Goal: Information Seeking & Learning: Learn about a topic

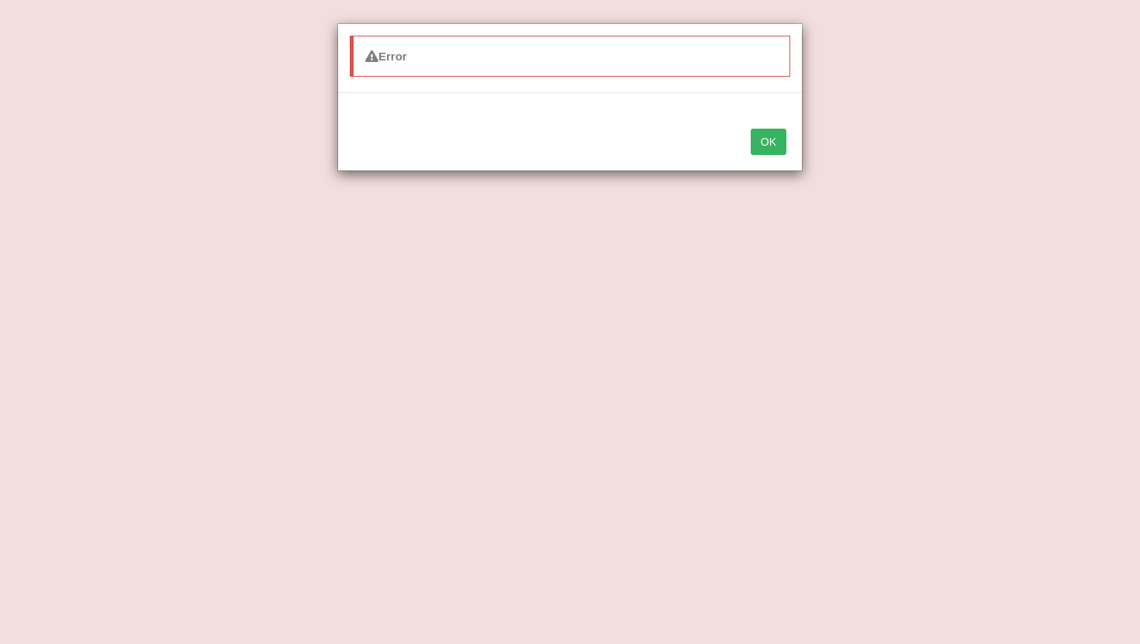
click at [760, 143] on button "OK" at bounding box center [769, 142] width 36 height 26
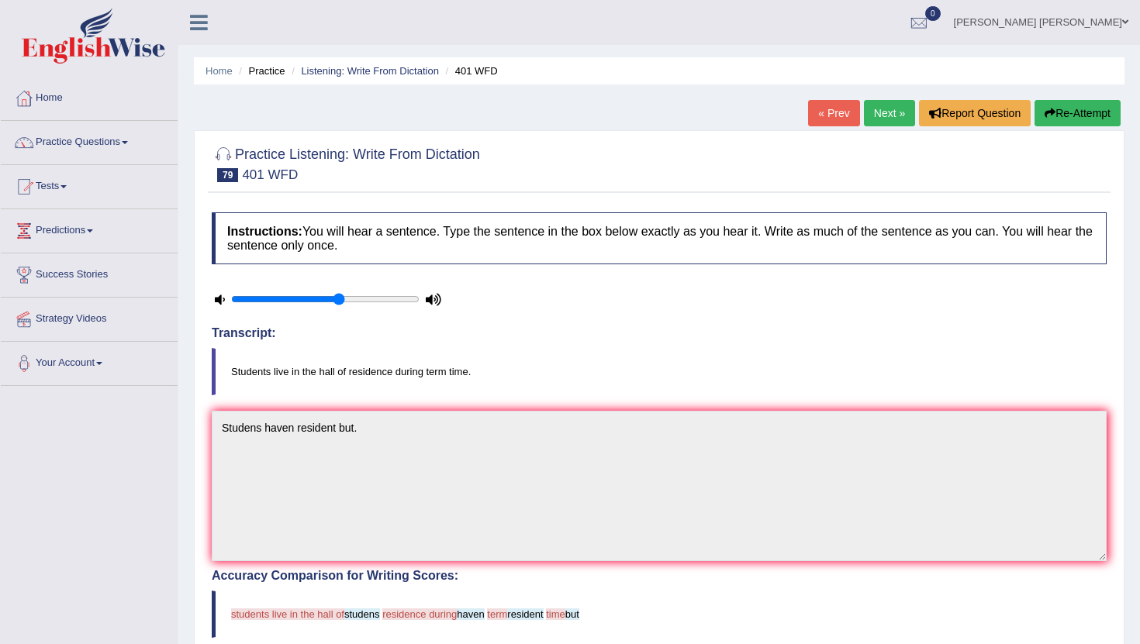
click at [879, 111] on link "Next »" at bounding box center [889, 113] width 51 height 26
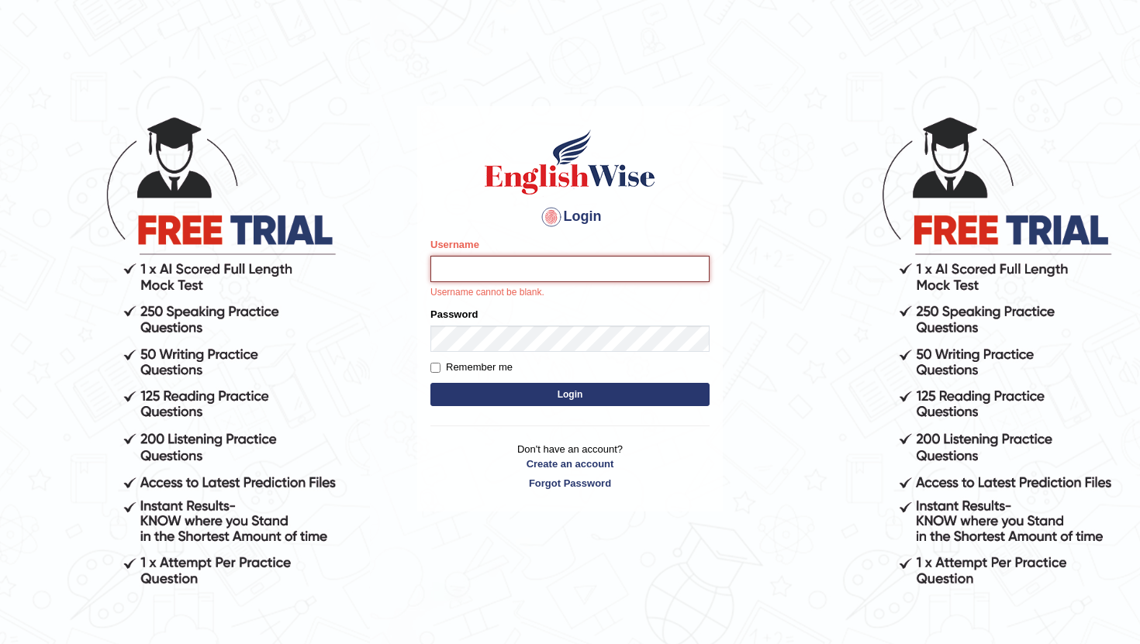
click at [495, 273] on input "Username" at bounding box center [569, 269] width 279 height 26
type input "RaulFelipe"
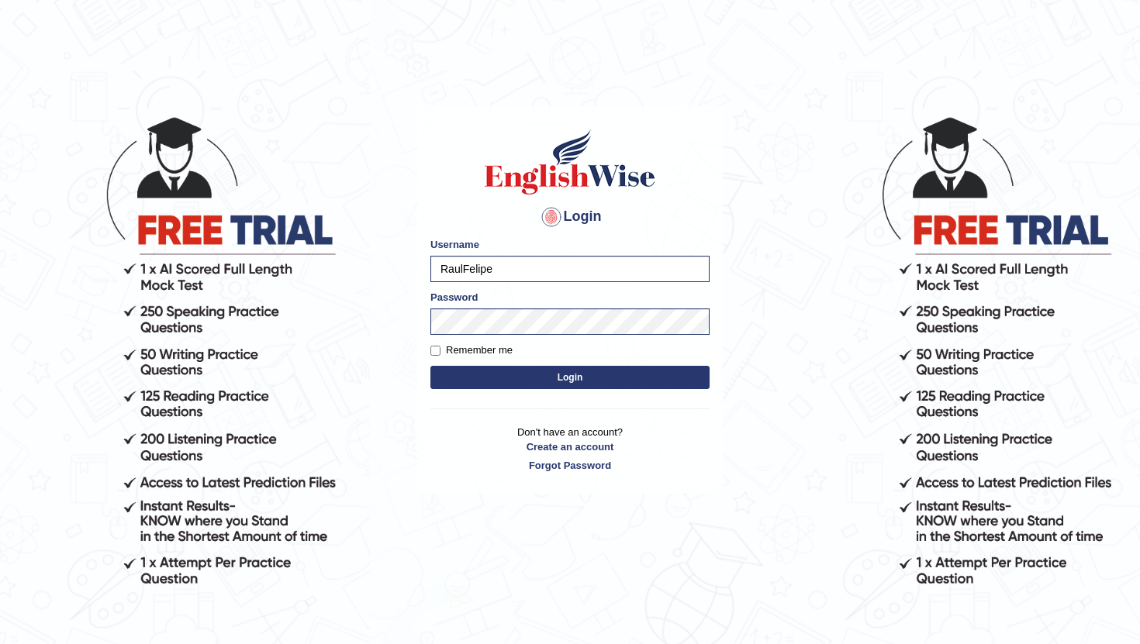
click at [555, 381] on button "Login" at bounding box center [569, 377] width 279 height 23
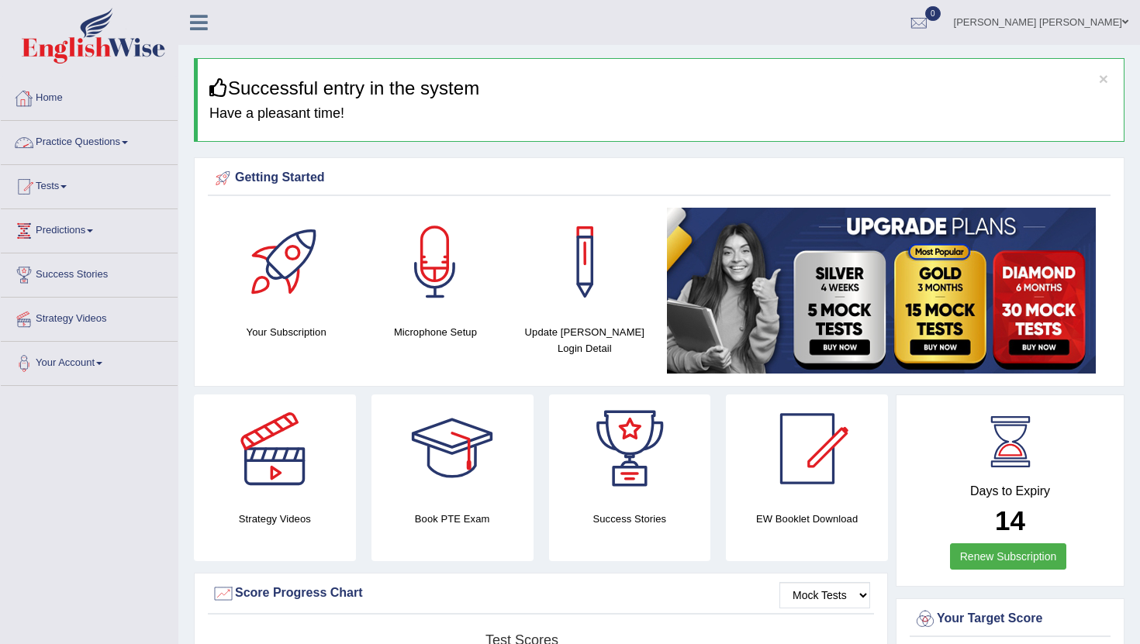
click at [138, 141] on link "Practice Questions" at bounding box center [89, 140] width 177 height 39
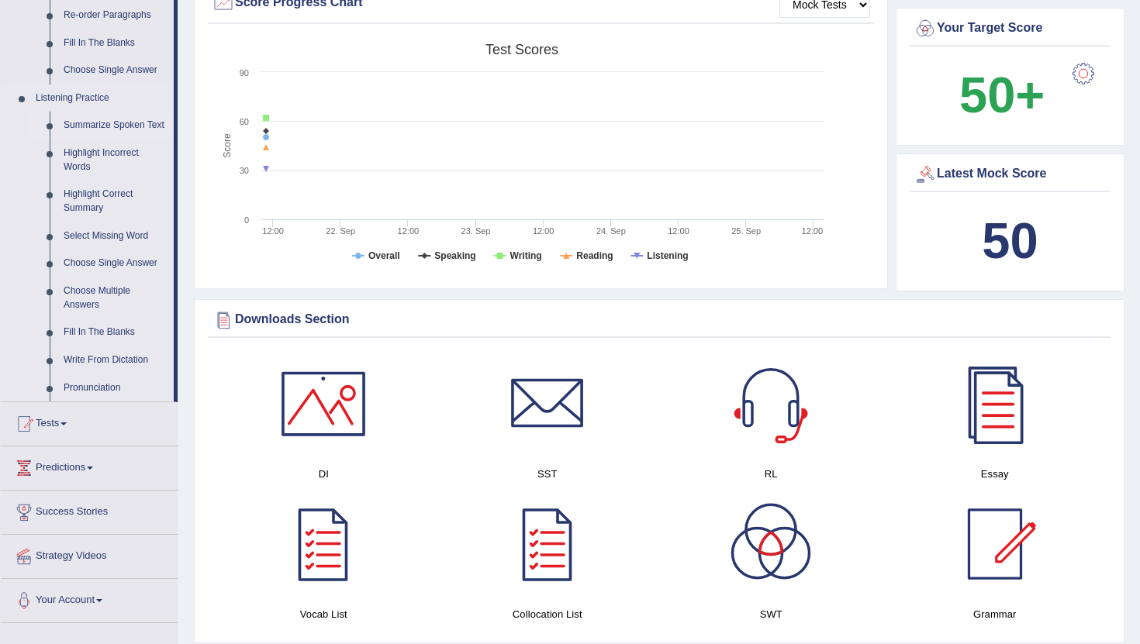
scroll to position [603, 0]
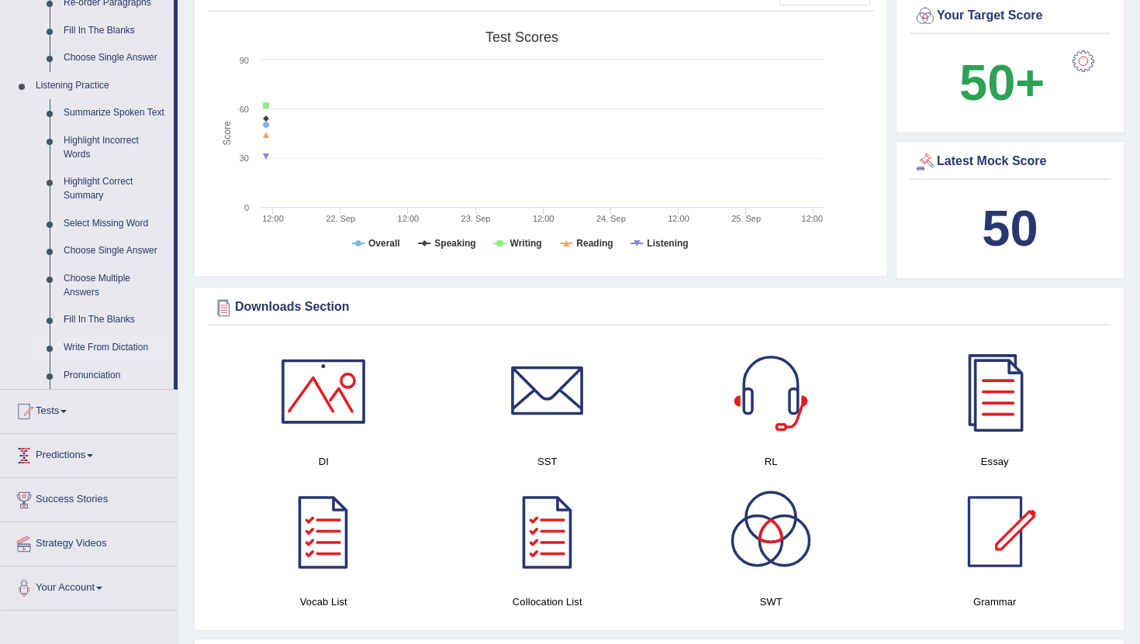
click at [112, 361] on link "Write From Dictation" at bounding box center [115, 348] width 117 height 28
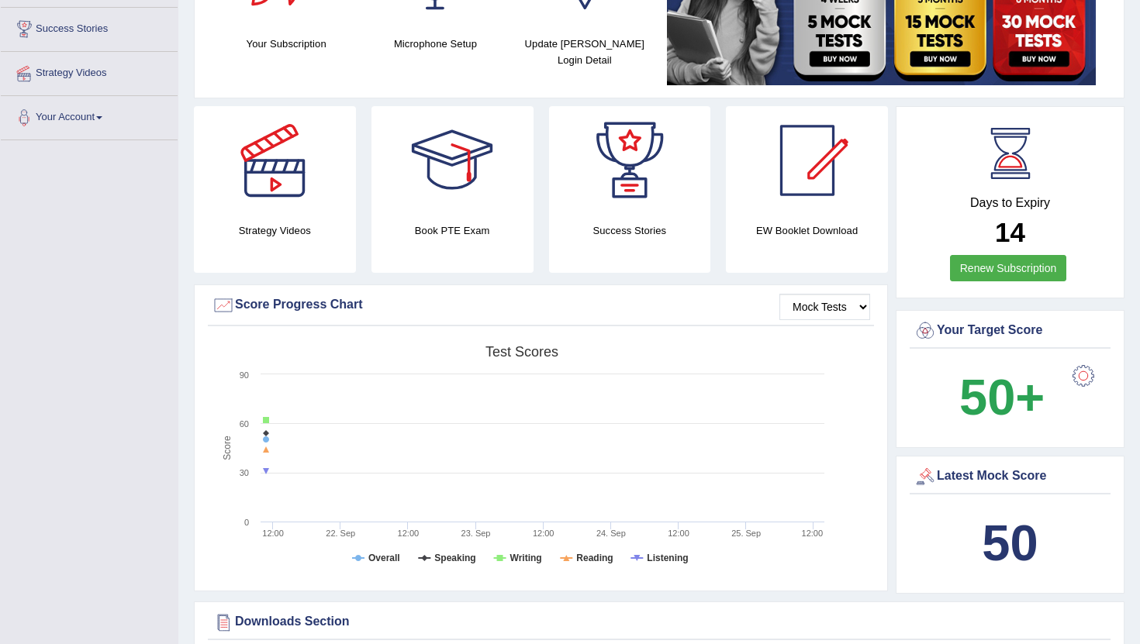
scroll to position [471, 0]
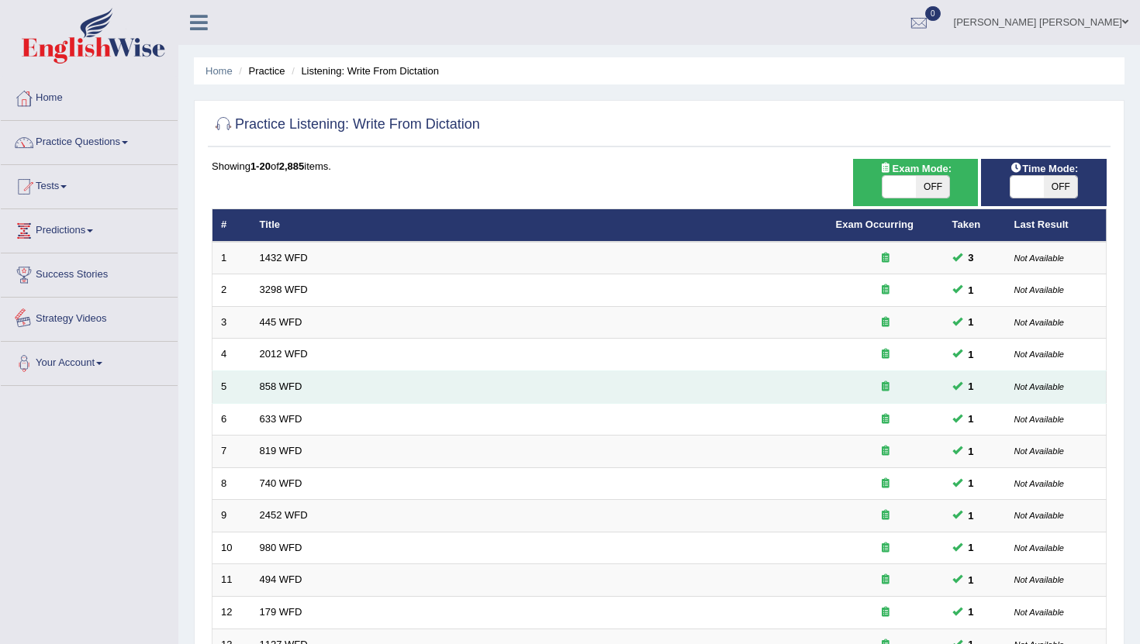
scroll to position [382, 0]
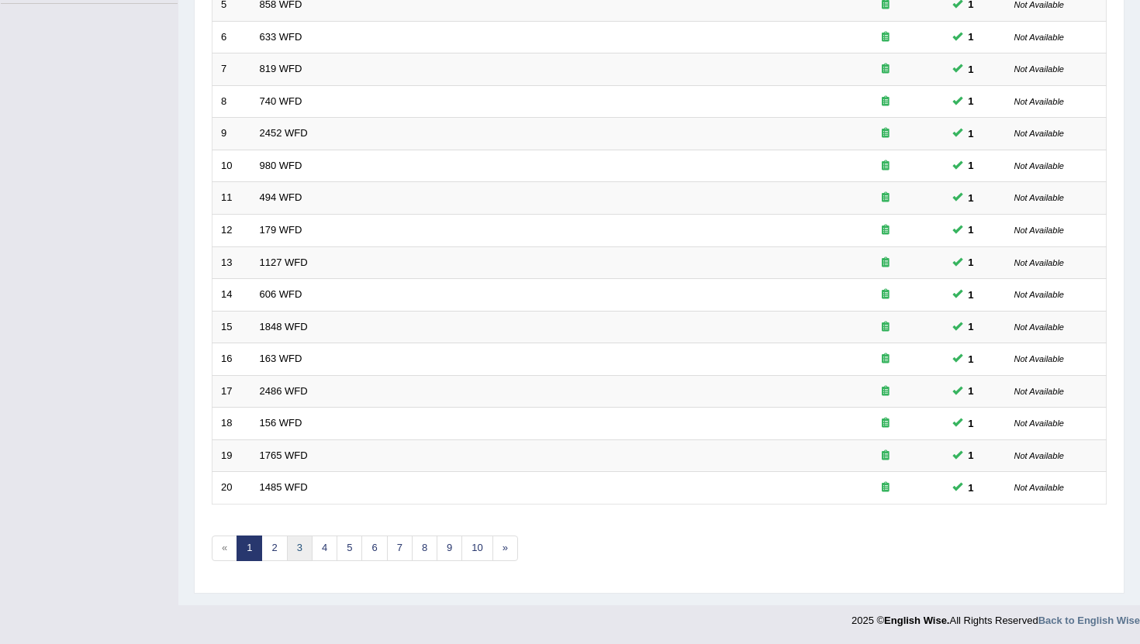
click at [295, 549] on link "3" at bounding box center [300, 549] width 26 height 26
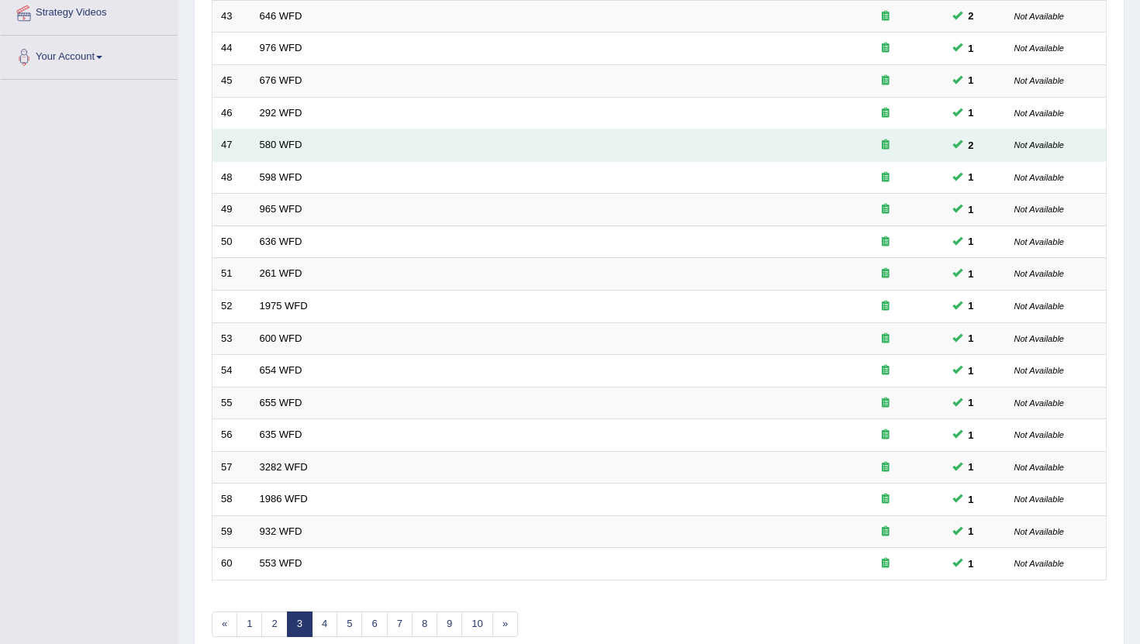
scroll to position [382, 0]
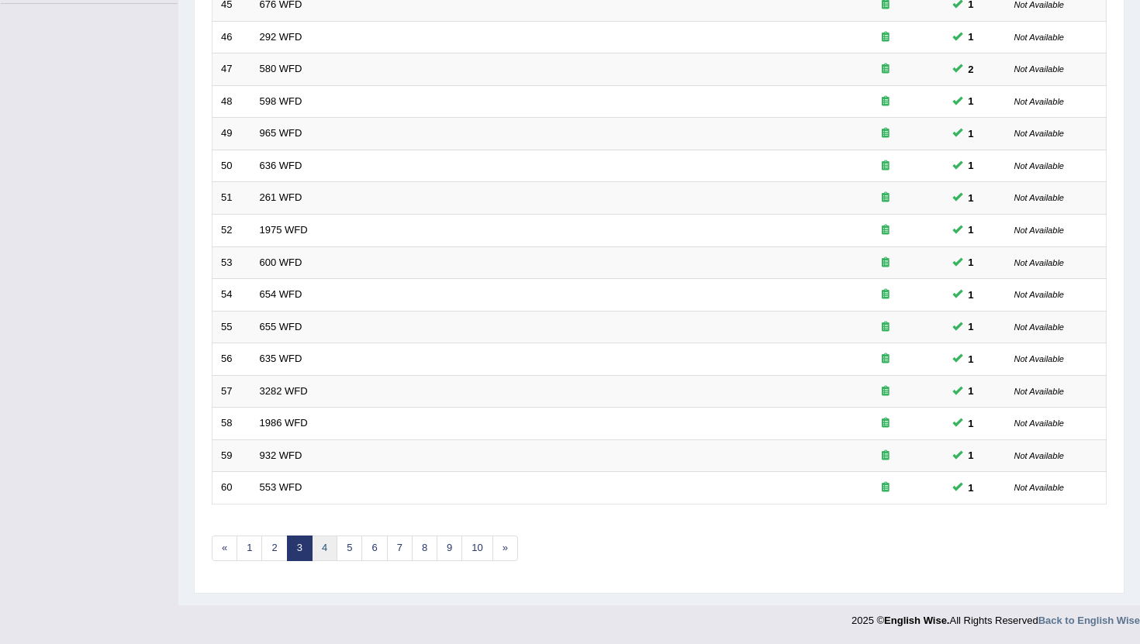
click at [323, 549] on link "4" at bounding box center [325, 549] width 26 height 26
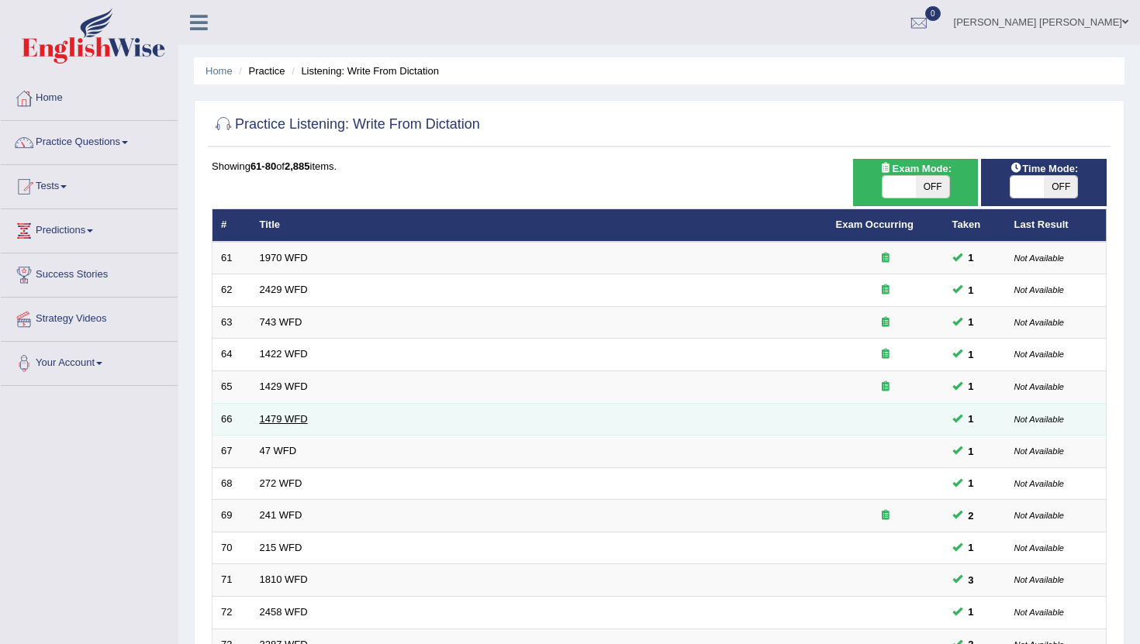
click at [280, 416] on link "1479 WFD" at bounding box center [284, 419] width 48 height 12
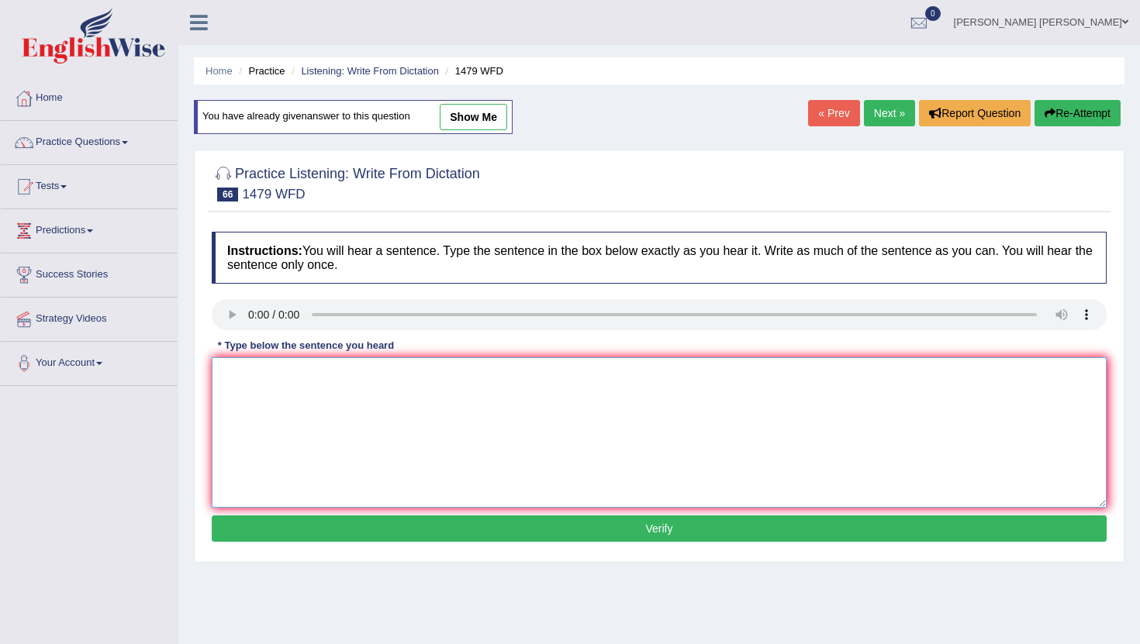
click at [257, 364] on textarea at bounding box center [659, 432] width 895 height 150
click at [226, 373] on textarea "the teacher requiere student for the ceremony evacuation." at bounding box center [659, 432] width 895 height 150
type textarea "The teacher requiere student for the ceremony evacuation."
click at [313, 523] on button "Verify" at bounding box center [659, 529] width 895 height 26
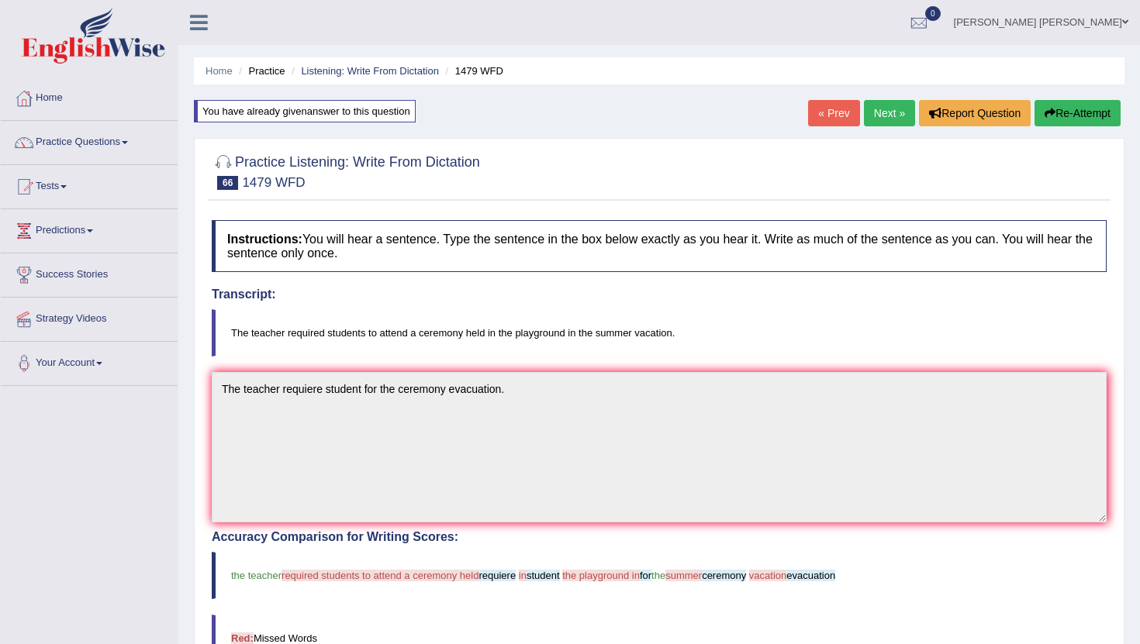
click at [875, 109] on link "Next »" at bounding box center [889, 113] width 51 height 26
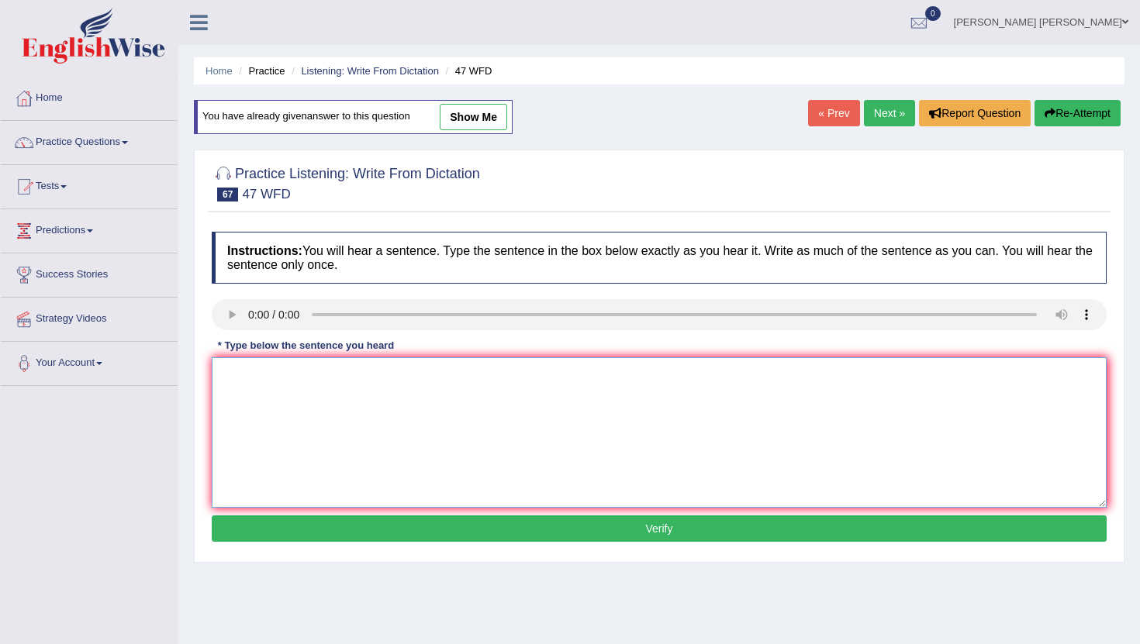
click at [262, 405] on textarea at bounding box center [659, 432] width 895 height 150
type textarea "Two jobs is the solution but he."
click at [364, 527] on button "Verify" at bounding box center [659, 529] width 895 height 26
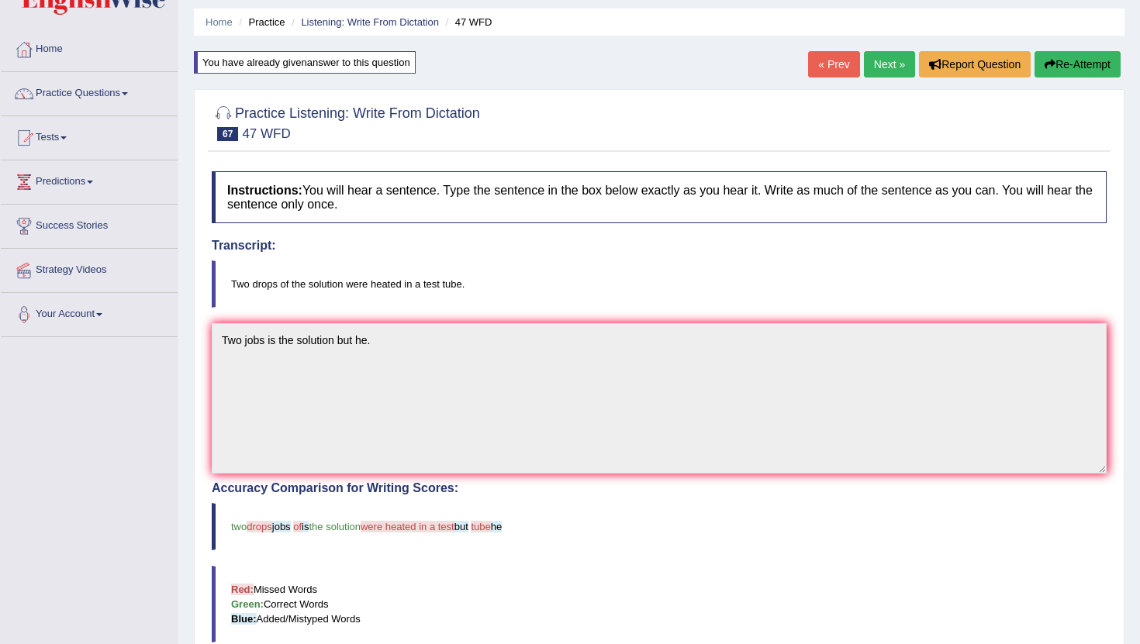
scroll to position [52, 0]
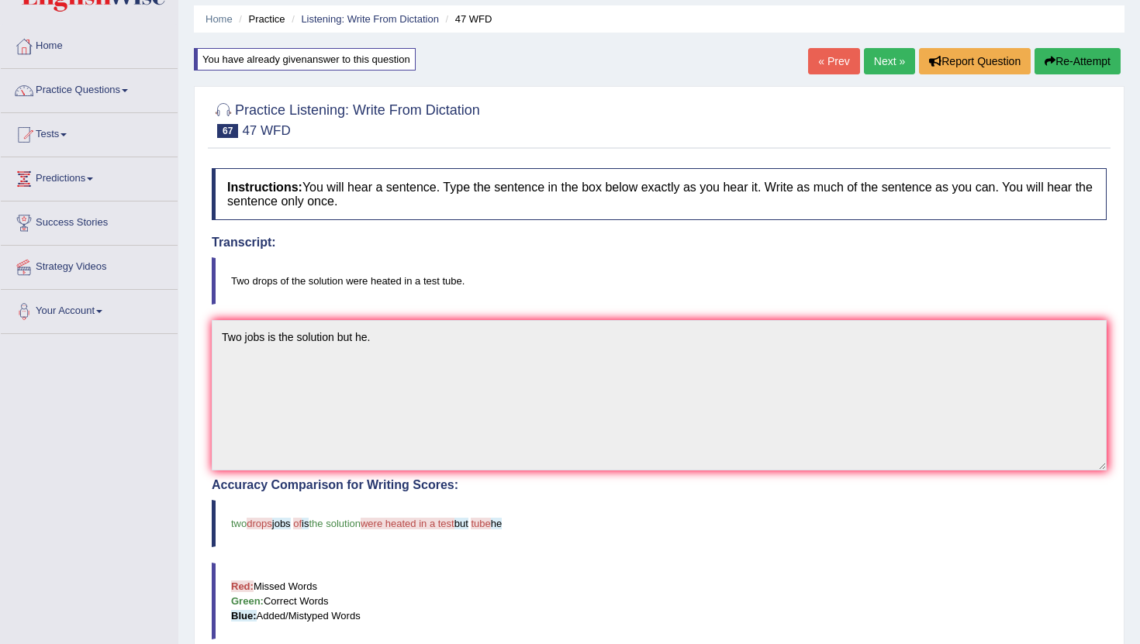
click at [877, 57] on link "Next »" at bounding box center [889, 61] width 51 height 26
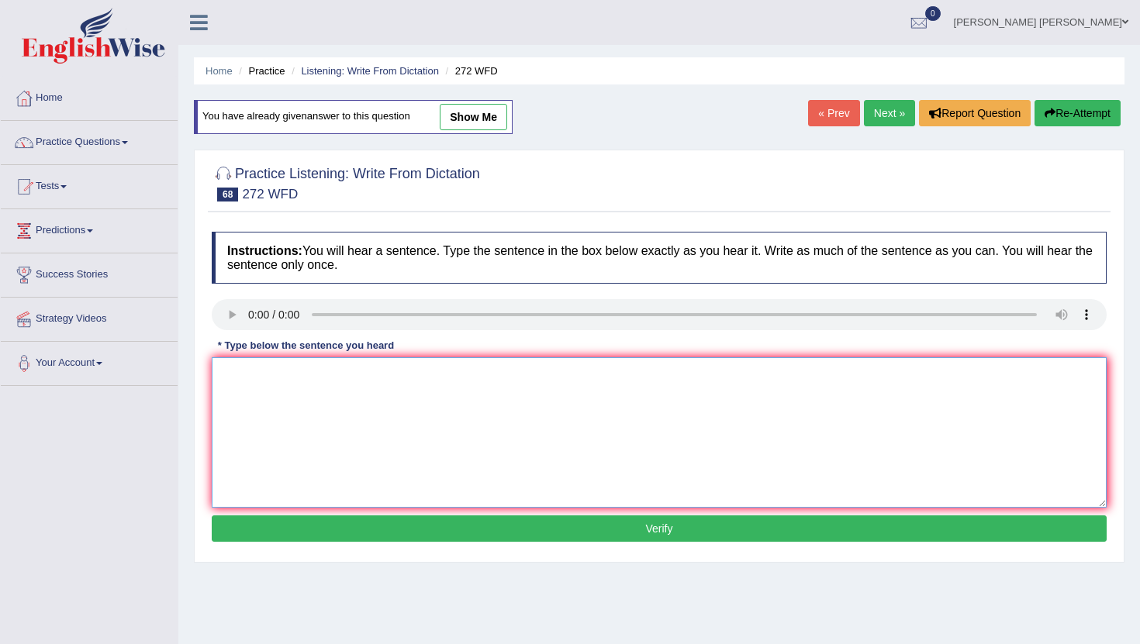
click at [255, 402] on textarea at bounding box center [659, 432] width 895 height 150
click at [243, 376] on textarea "The negative impact in environment." at bounding box center [659, 432] width 895 height 150
type textarea "The degree negative impact in environment."
click at [305, 530] on button "Verify" at bounding box center [659, 529] width 895 height 26
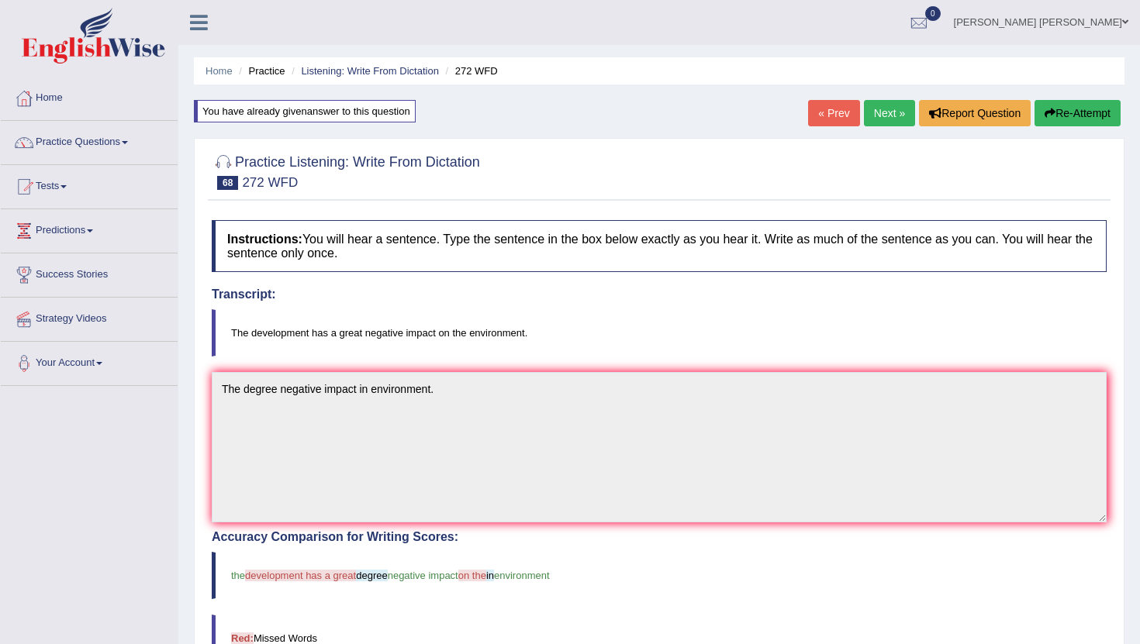
click at [880, 108] on link "Next »" at bounding box center [889, 113] width 51 height 26
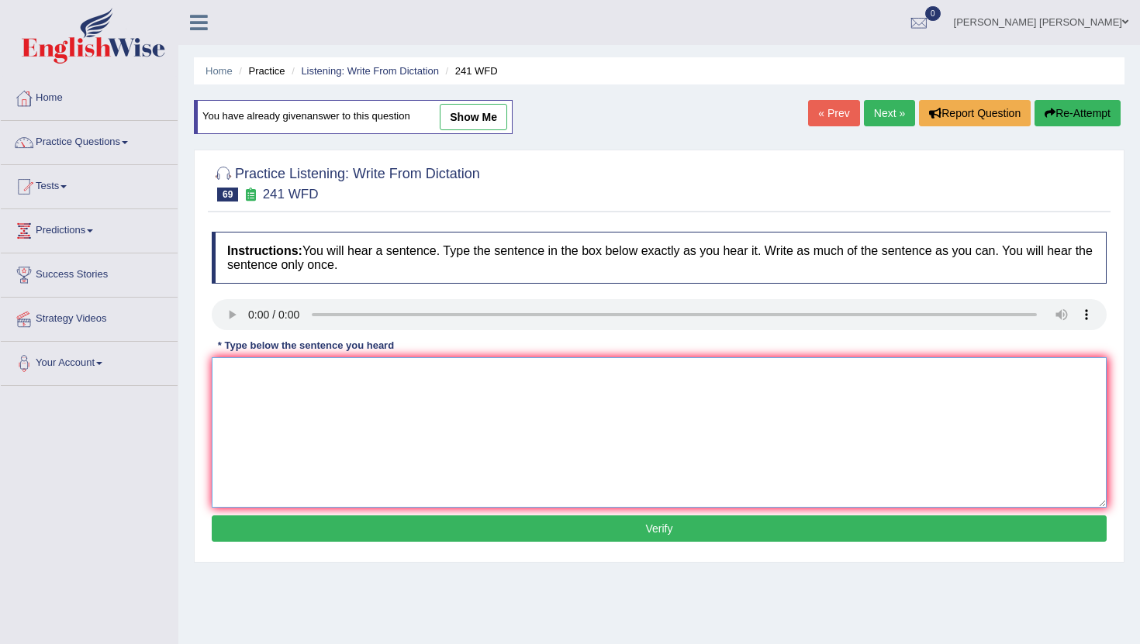
click at [252, 378] on textarea at bounding box center [659, 432] width 895 height 150
click at [238, 374] on textarea "Ples check all the information in the on time." at bounding box center [659, 432] width 895 height 150
type textarea "Pleas check all the information in the on time."
click at [296, 525] on button "Verify" at bounding box center [659, 529] width 895 height 26
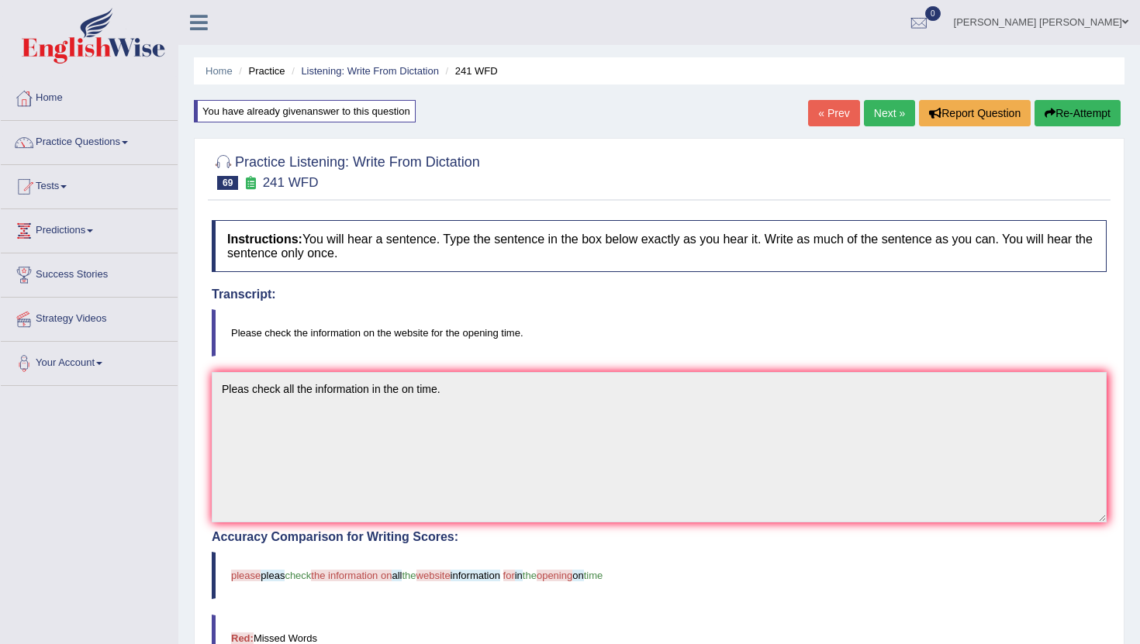
click at [1052, 119] on button "Re-Attempt" at bounding box center [1077, 113] width 86 height 26
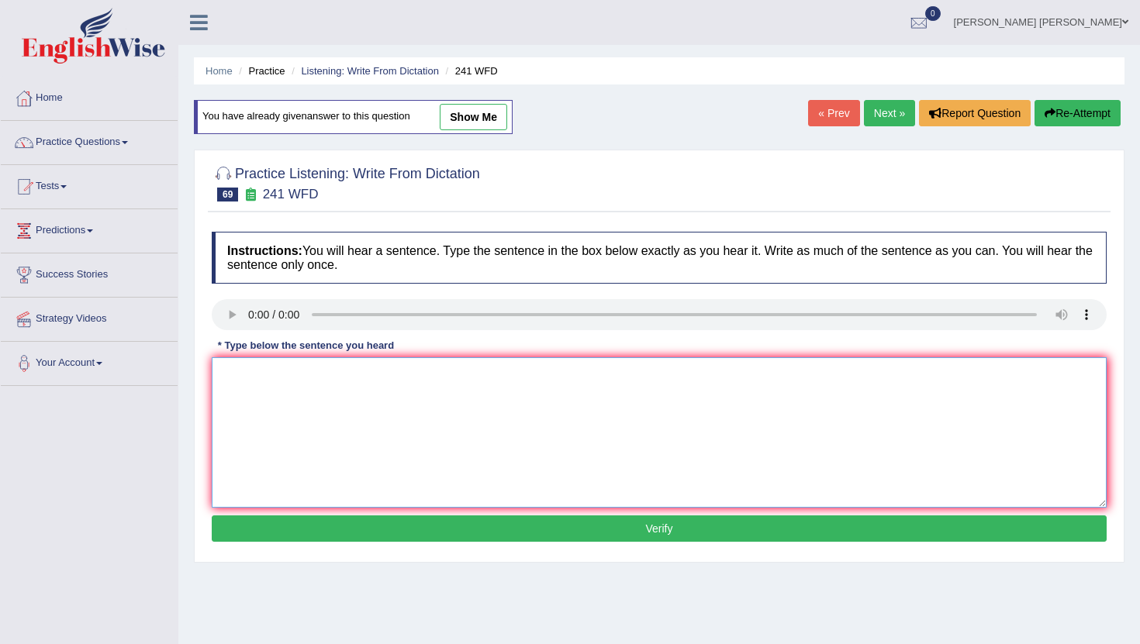
click at [389, 438] on textarea at bounding box center [659, 432] width 895 height 150
click at [275, 373] on textarea "Please" at bounding box center [659, 432] width 895 height 150
click at [291, 375] on textarea "Please check the information in the web side on the time." at bounding box center [659, 432] width 895 height 150
type textarea "Please check all the information in the web side on the time."
click at [323, 523] on button "Verify" at bounding box center [659, 529] width 895 height 26
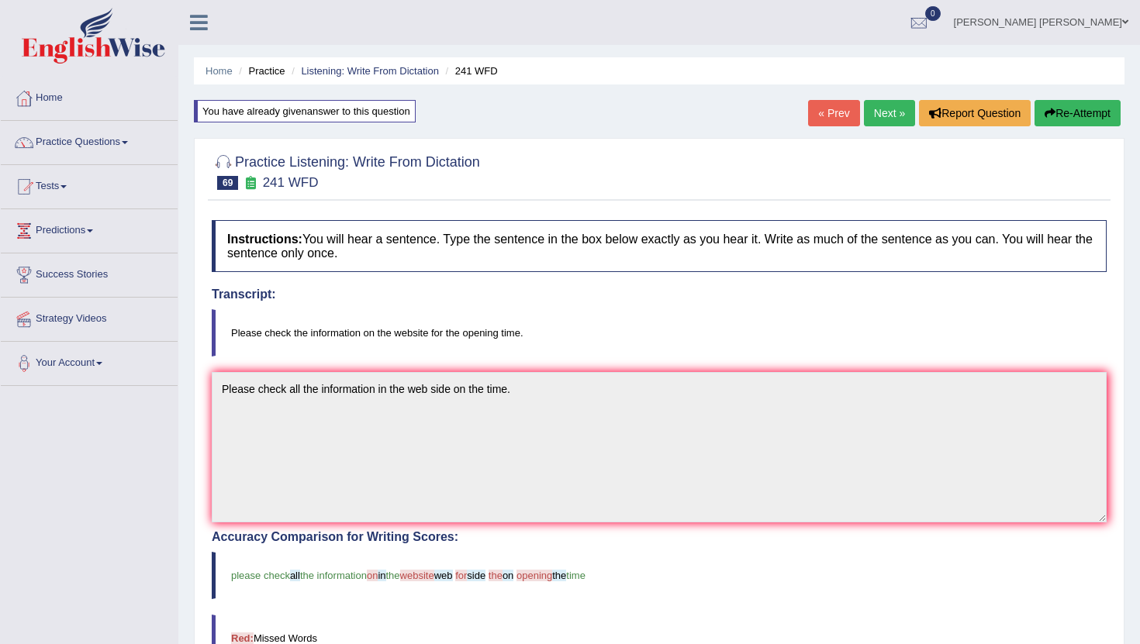
click at [877, 113] on link "Next »" at bounding box center [889, 113] width 51 height 26
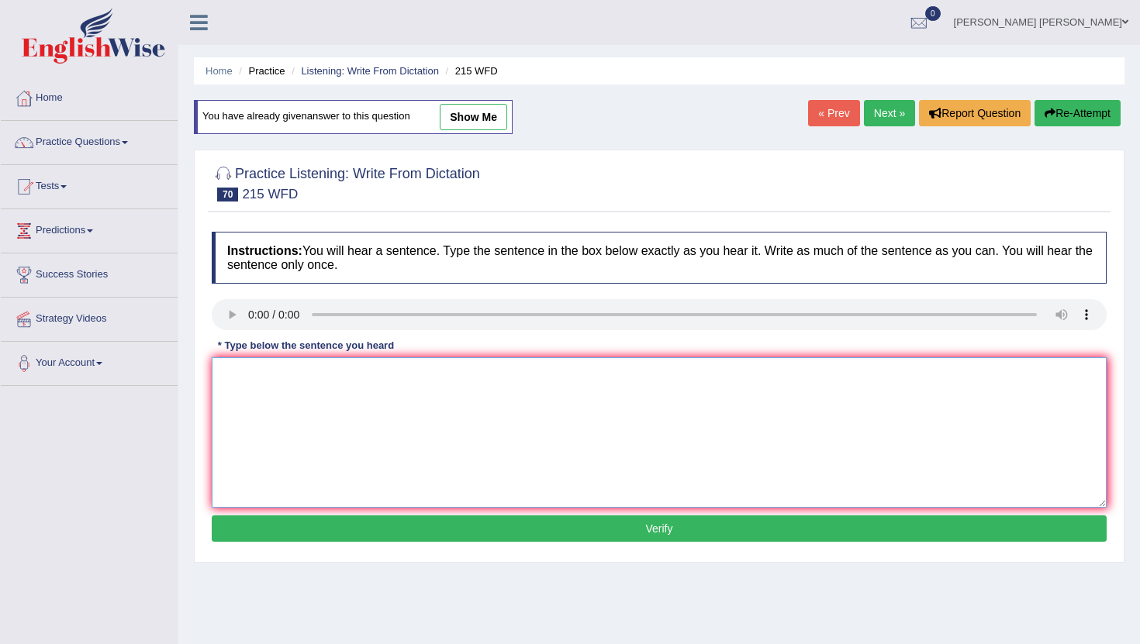
click at [298, 382] on textarea at bounding box center [659, 432] width 895 height 150
click at [260, 378] on textarea at bounding box center [659, 432] width 895 height 150
click at [278, 377] on textarea "Science is" at bounding box center [659, 432] width 895 height 150
type textarea "Science is spend today."
click at [604, 532] on button "Verify" at bounding box center [659, 529] width 895 height 26
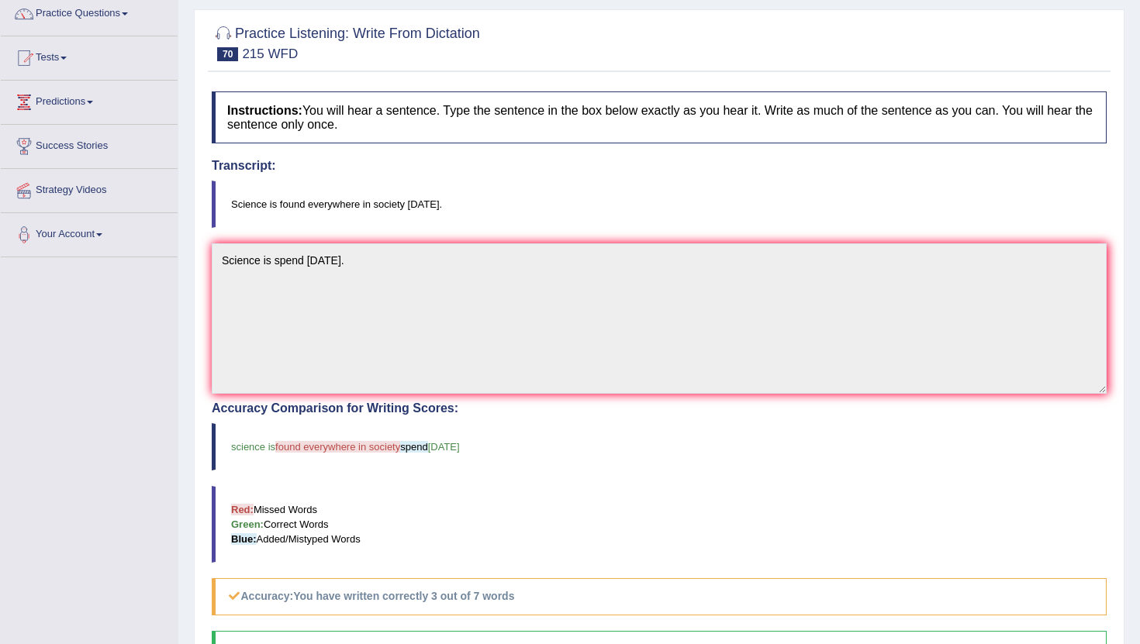
scroll to position [102, 0]
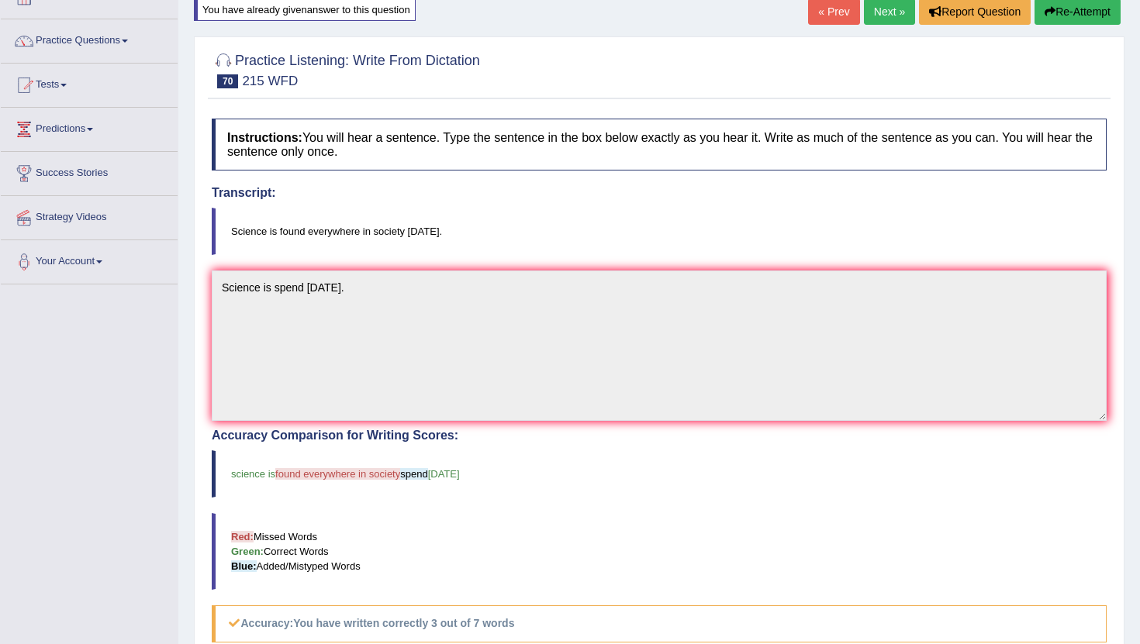
click at [1080, 19] on button "Re-Attempt" at bounding box center [1077, 11] width 86 height 26
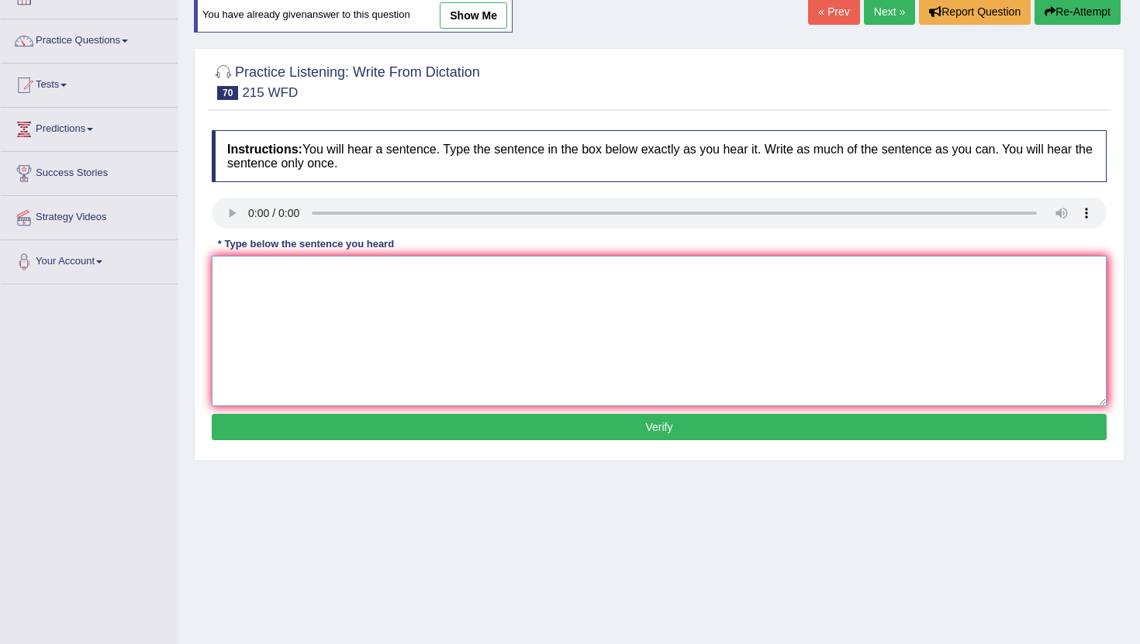
click at [264, 309] on textarea at bounding box center [659, 331] width 895 height 150
click at [295, 275] on textarea "science is foun for everwhere today." at bounding box center [659, 331] width 895 height 150
type textarea "science is found for everwhere today."
click at [330, 429] on button "Verify" at bounding box center [659, 427] width 895 height 26
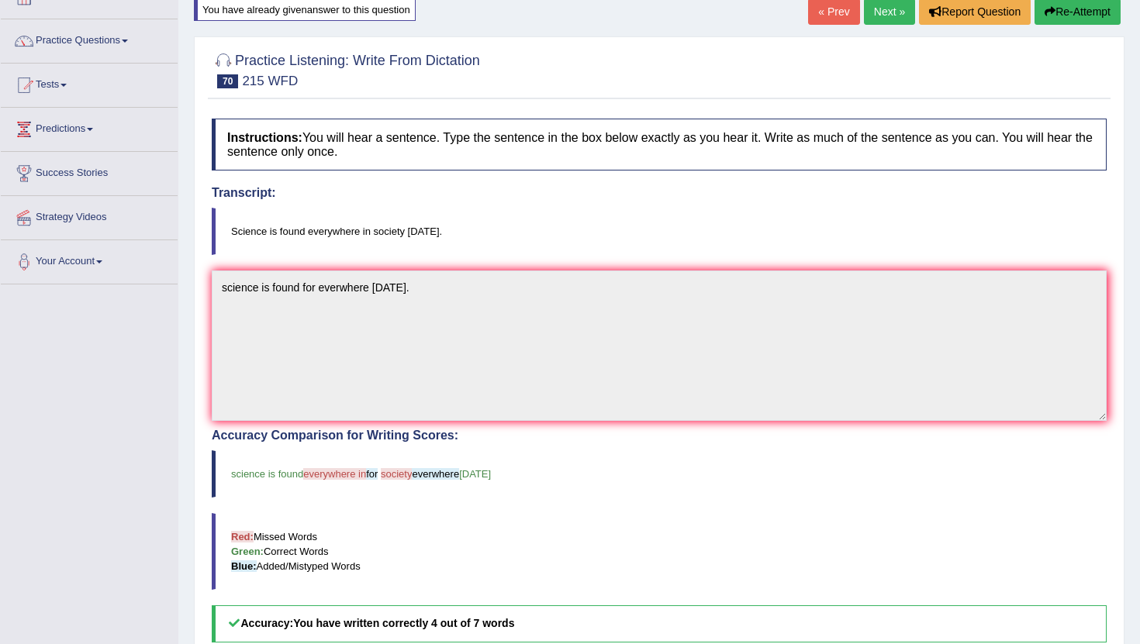
click at [897, 21] on link "Next »" at bounding box center [889, 11] width 51 height 26
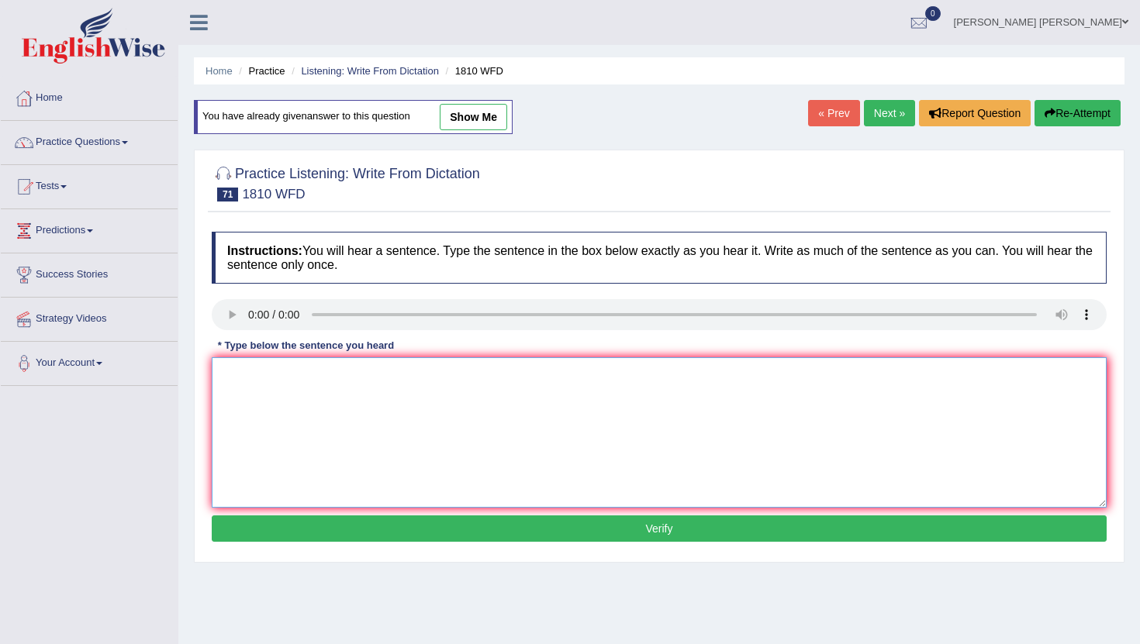
click at [258, 413] on textarea at bounding box center [659, 432] width 895 height 150
type textarea "y"
click at [324, 375] on textarea "You can borrow" at bounding box center [659, 432] width 895 height 150
click at [379, 381] on textarea "You can borrow eigth bus" at bounding box center [659, 432] width 895 height 150
type textarea "You can borrow eigth bus from the library on the time."
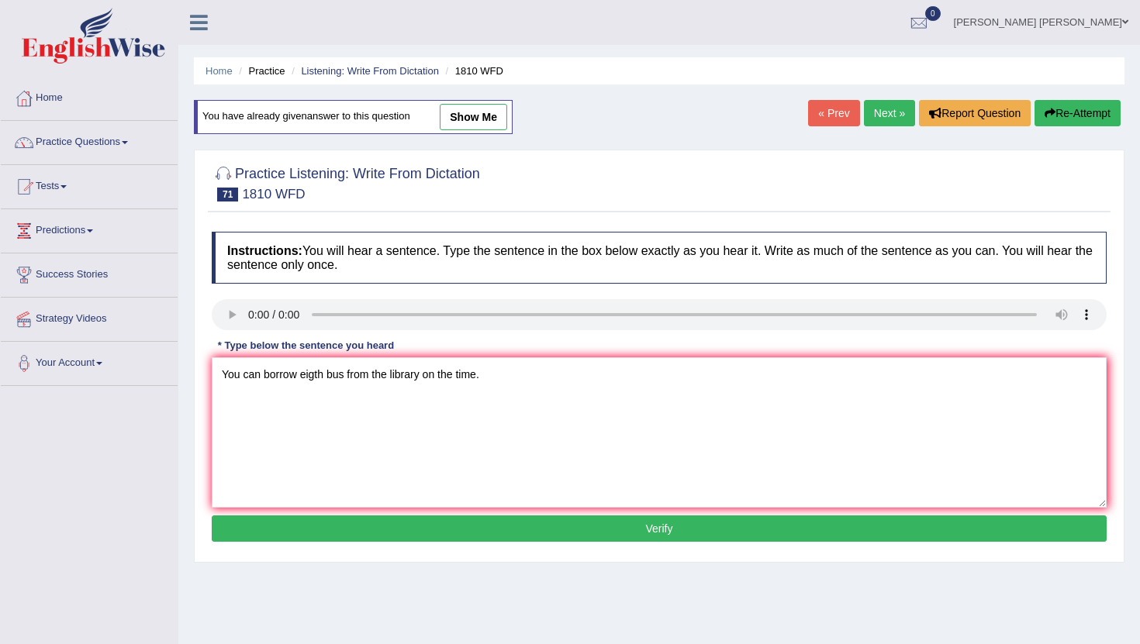
click at [416, 536] on button "Verify" at bounding box center [659, 529] width 895 height 26
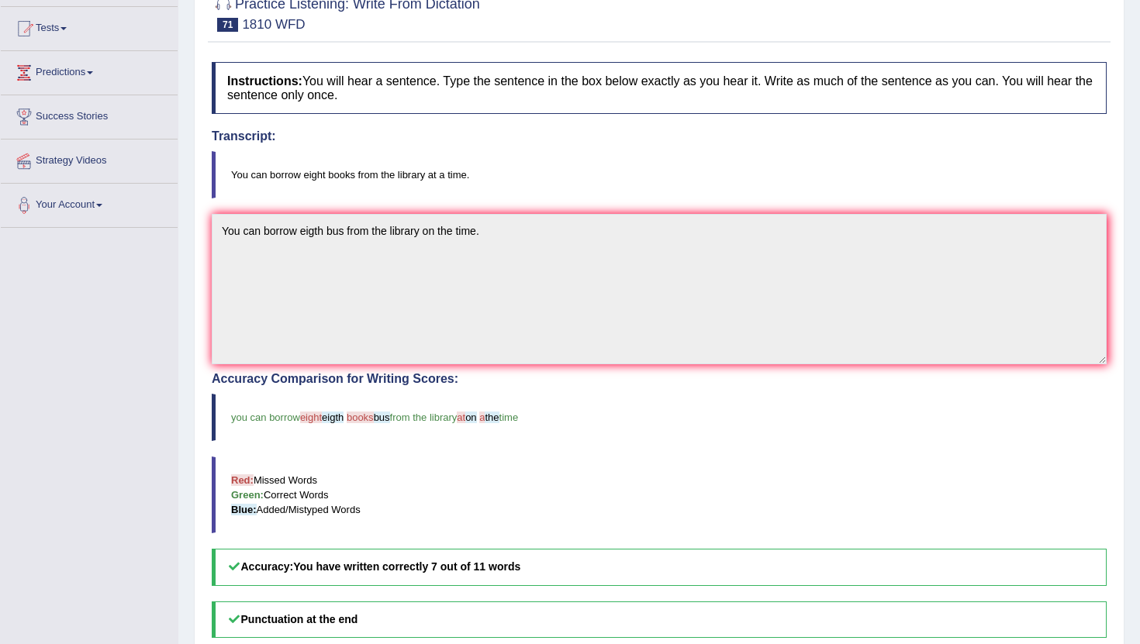
scroll to position [169, 0]
